Goal: Information Seeking & Learning: Learn about a topic

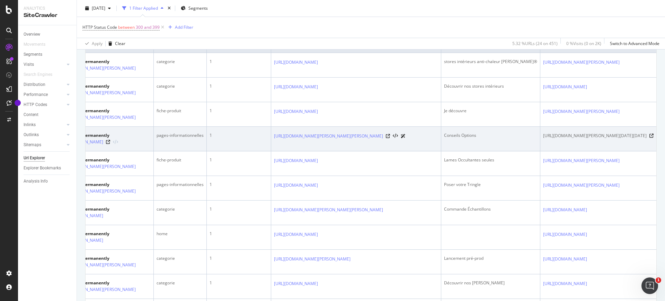
scroll to position [0, 42]
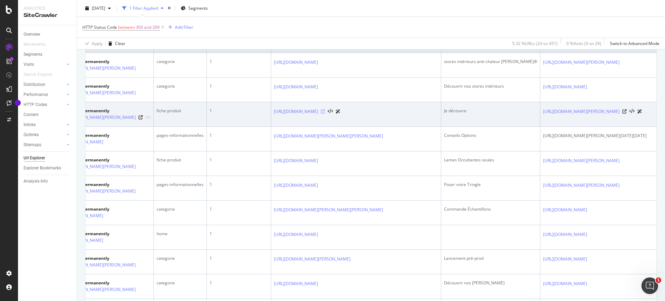
click at [325, 114] on icon at bounding box center [323, 111] width 4 height 4
click at [522, 114] on div "Je découvre" at bounding box center [490, 111] width 93 height 6
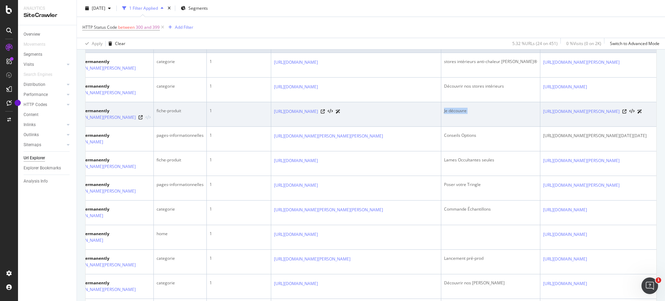
copy div "Je découvre"
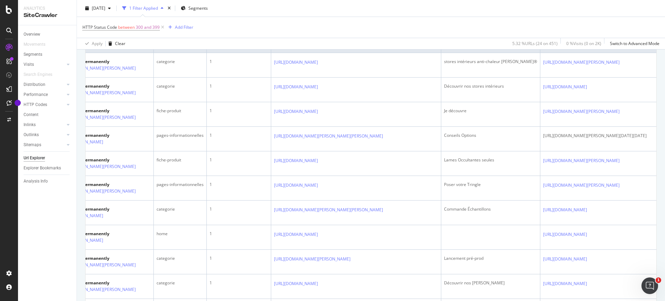
drag, startPoint x: 523, startPoint y: 1, endPoint x: 478, endPoint y: 11, distance: 46.2
click at [478, 11] on div "2025 Jan. 27th 1 Filter Applied Segments" at bounding box center [371, 10] width 588 height 14
